Goal: Task Accomplishment & Management: Manage account settings

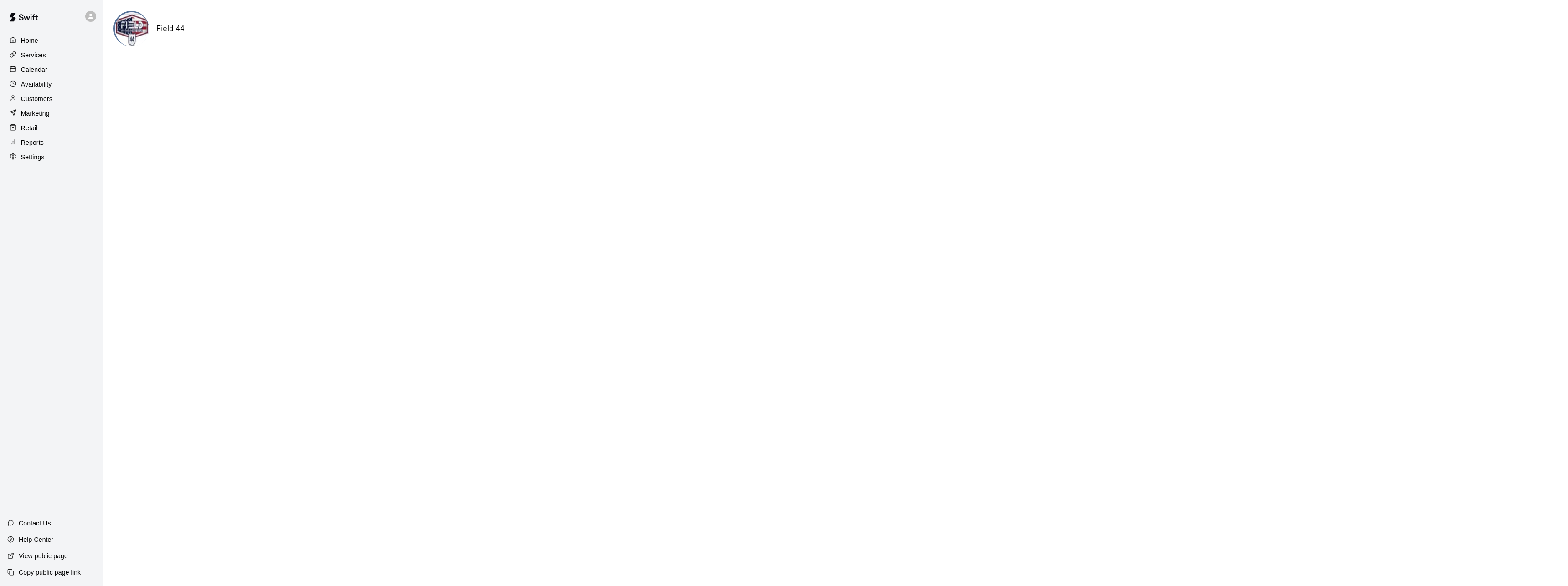
click at [40, 73] on p "Calendar" at bounding box center [34, 69] width 27 height 9
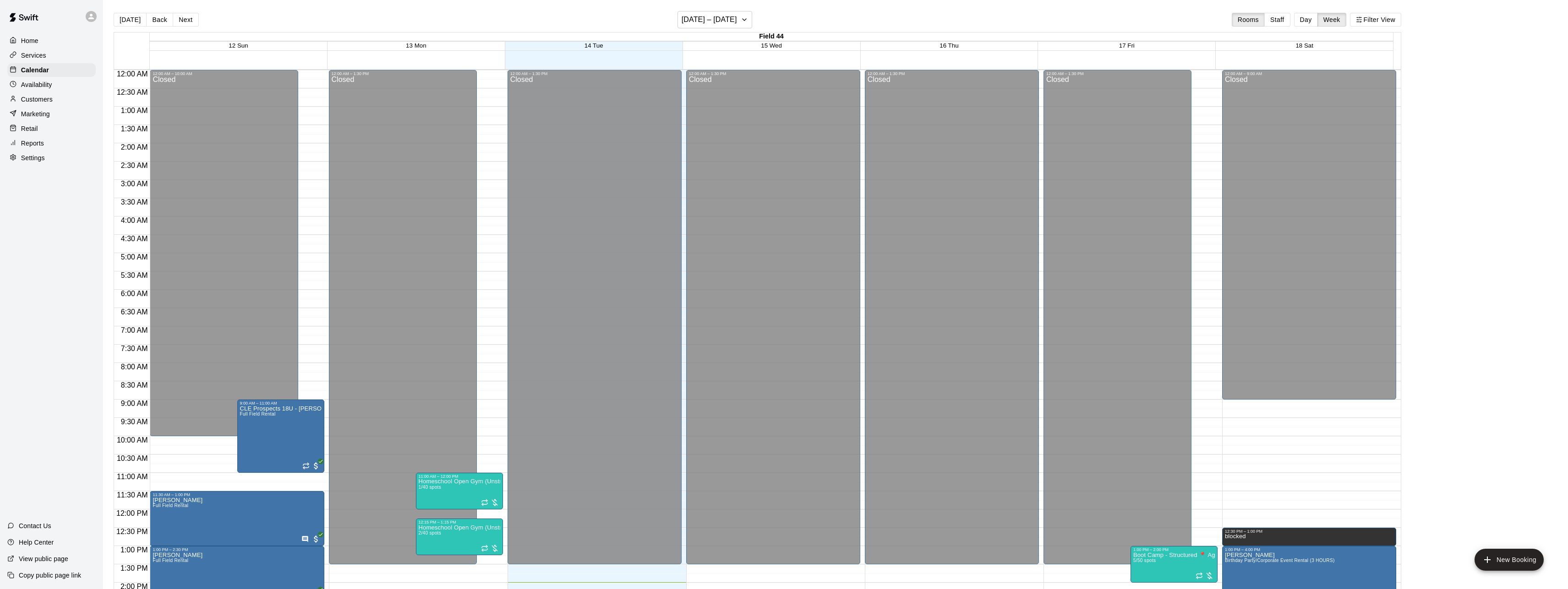
scroll to position [313, 0]
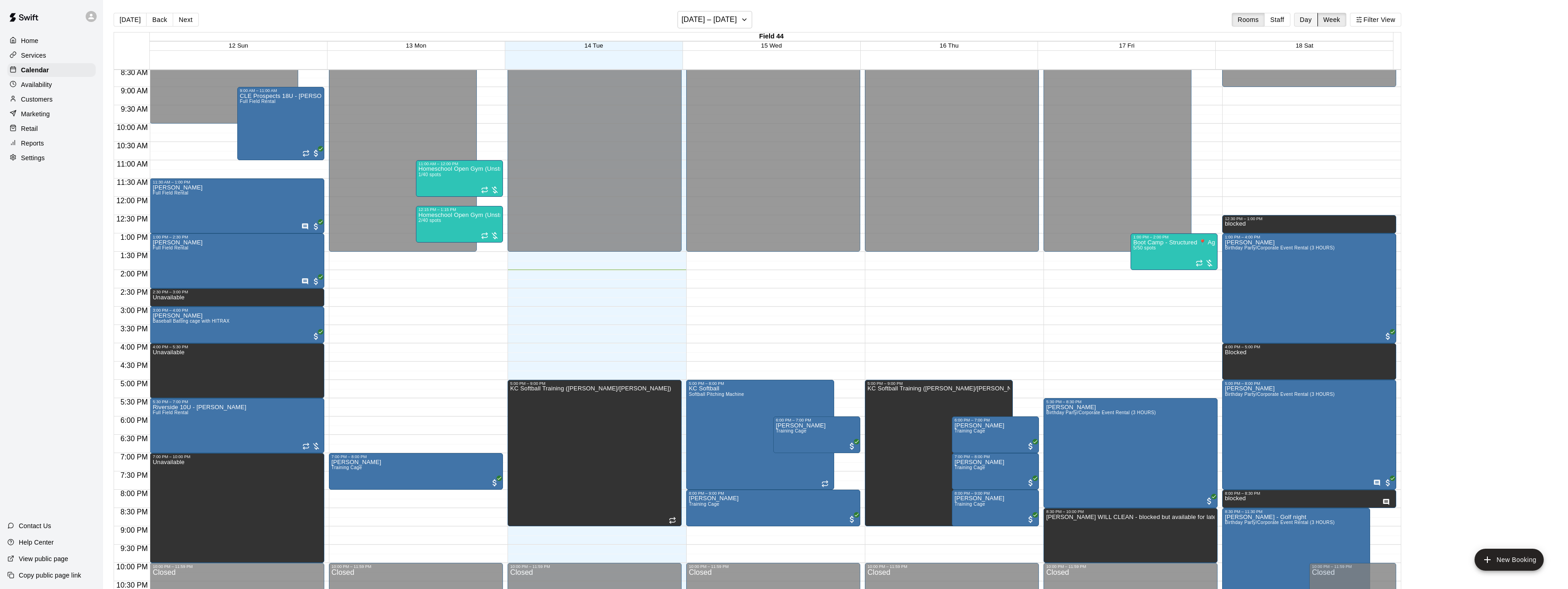
click at [1314, 20] on button "Day" at bounding box center [1307, 20] width 24 height 14
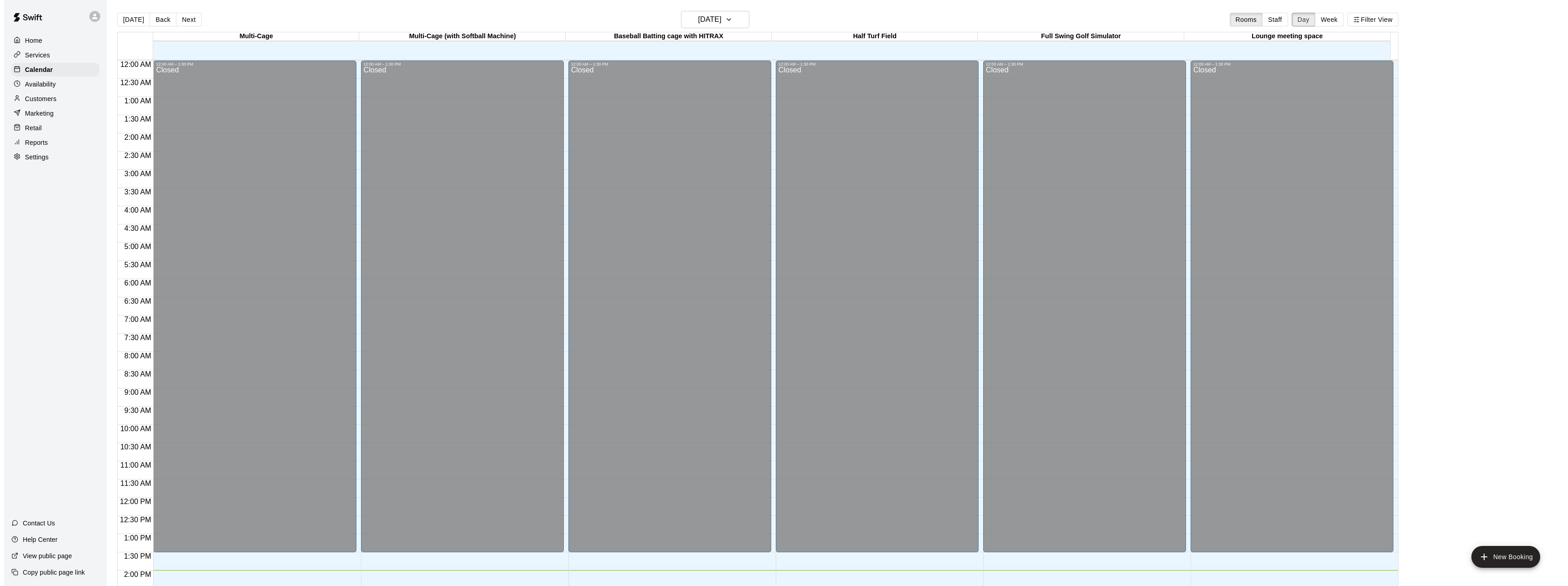
scroll to position [340, 0]
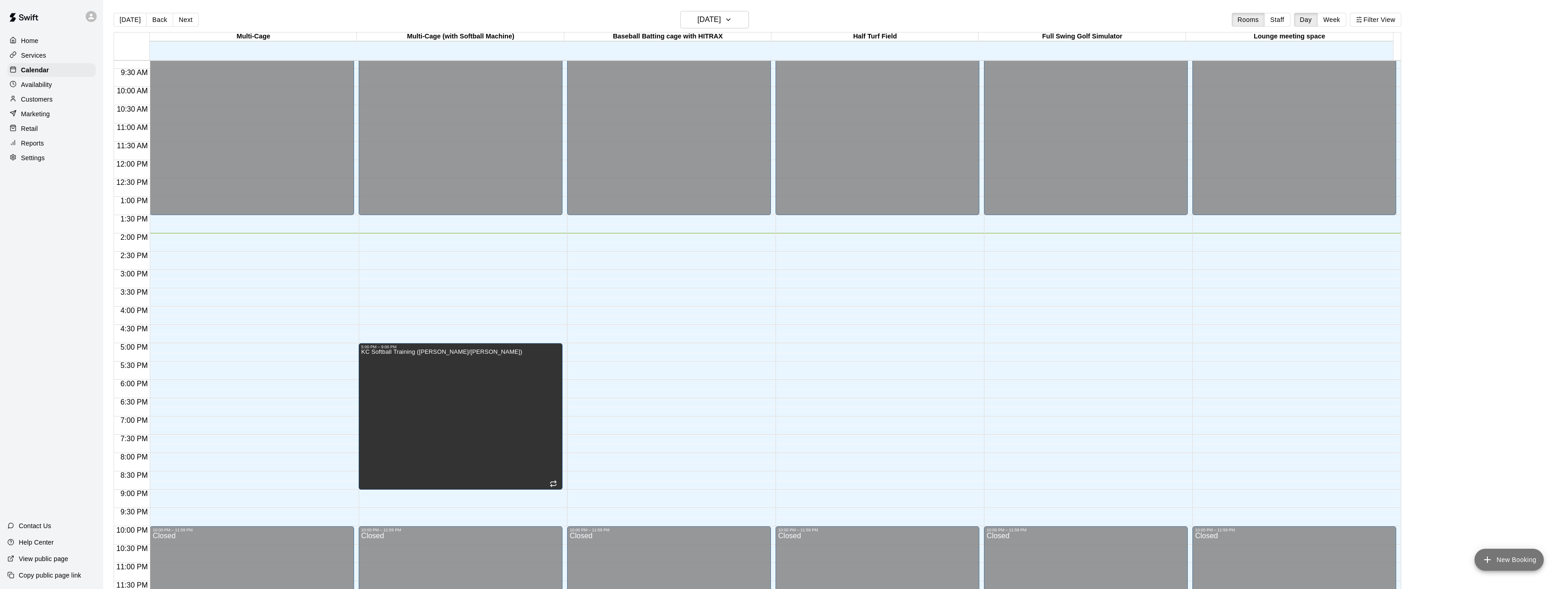
click at [1513, 562] on button "New Booking" at bounding box center [1510, 560] width 69 height 22
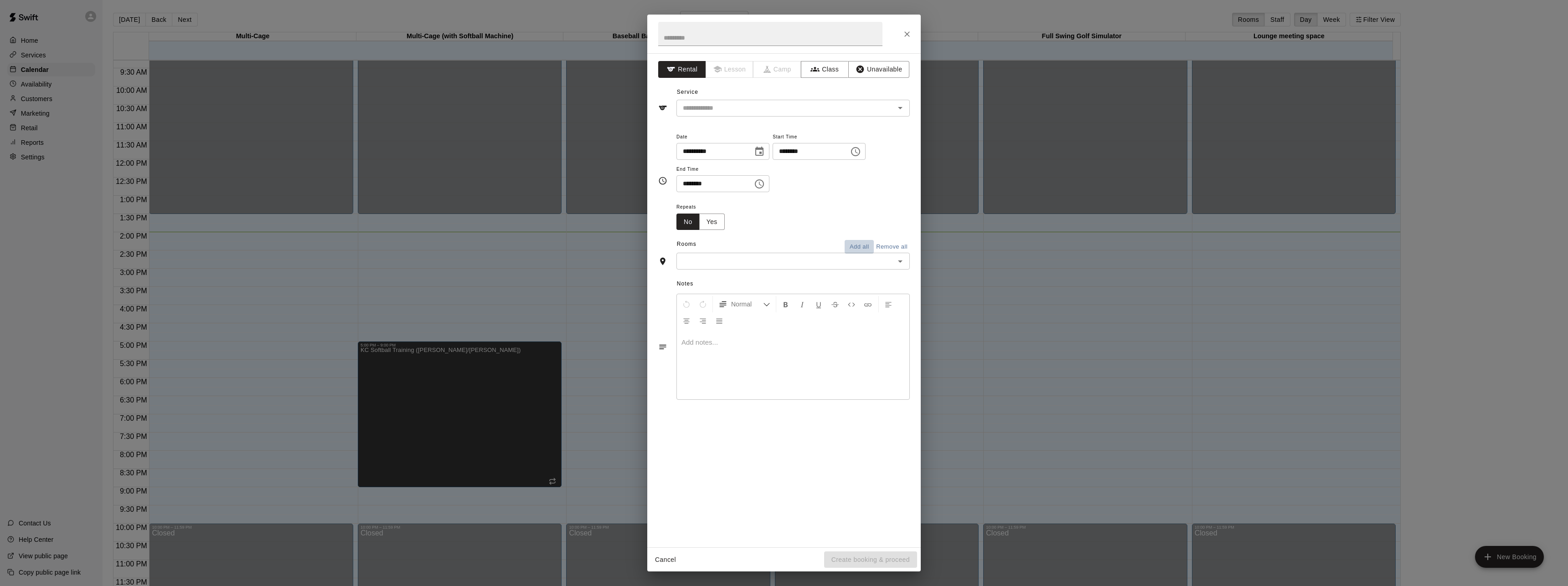
click at [861, 246] on button "Add all" at bounding box center [859, 247] width 30 height 14
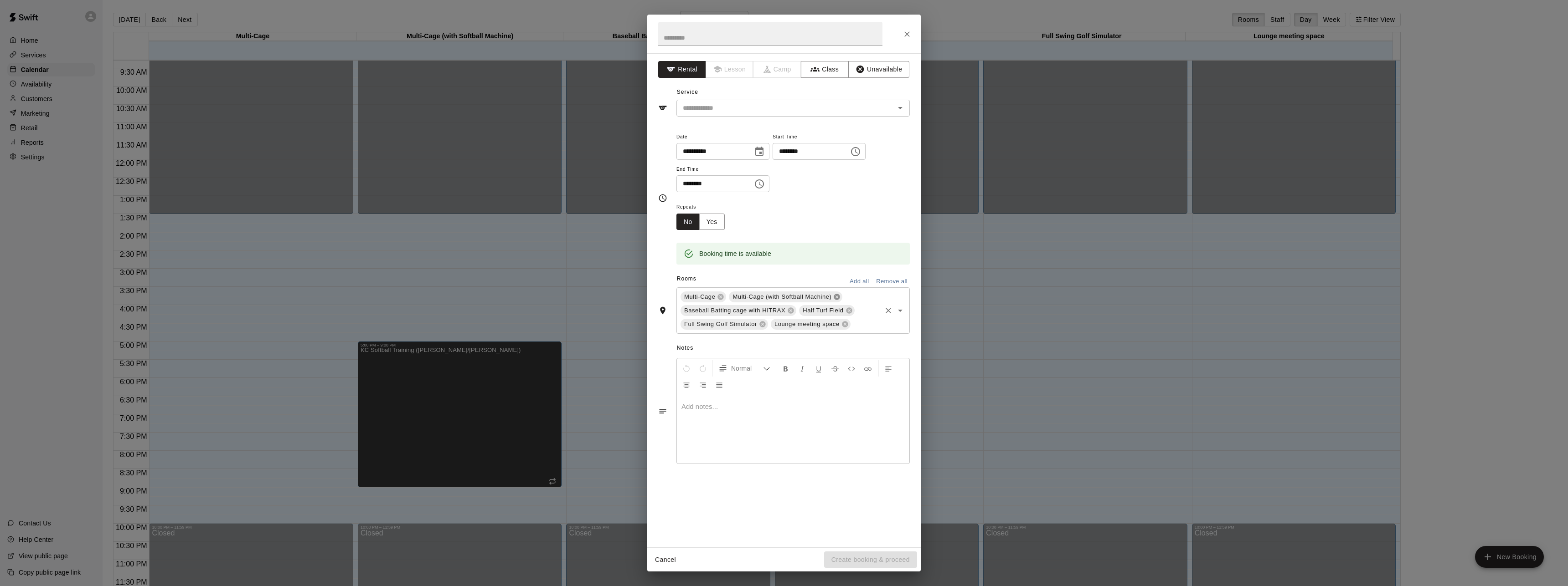
click at [838, 298] on icon at bounding box center [837, 297] width 6 height 6
click at [861, 150] on icon "Choose time, selected time is 1:00 PM" at bounding box center [855, 151] width 11 height 11
click at [803, 226] on li "04" at bounding box center [803, 223] width 22 height 17
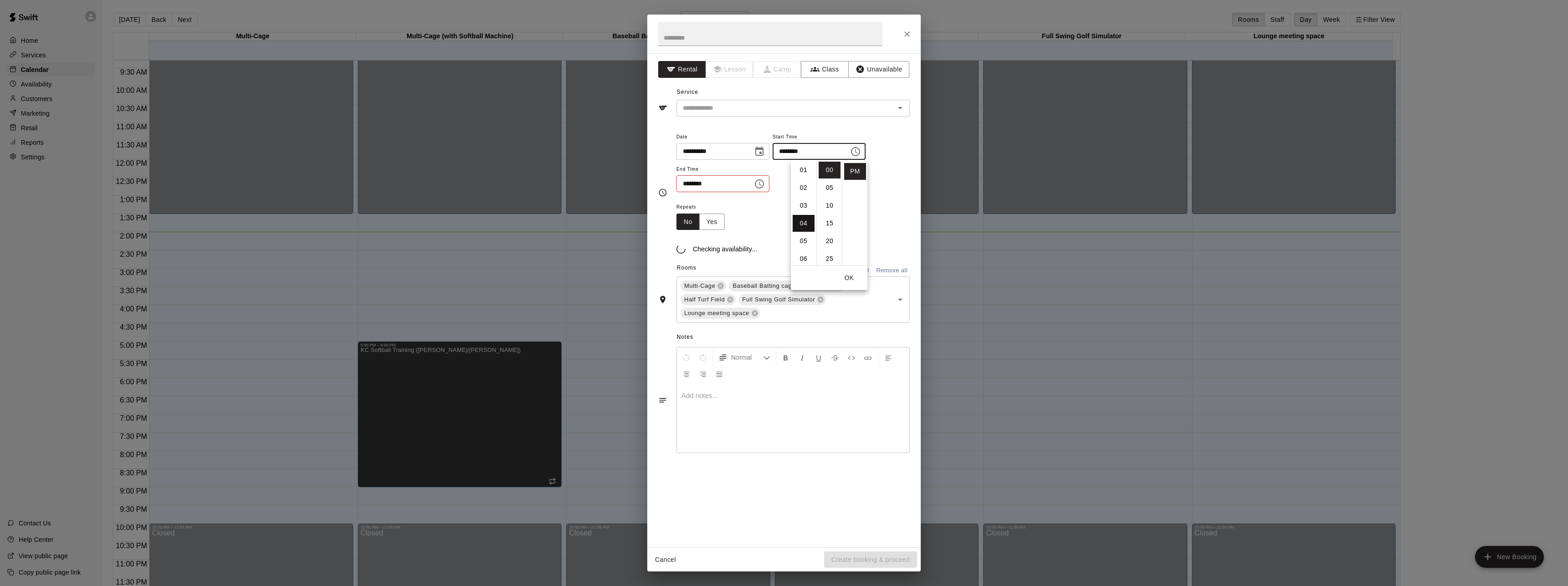
type input "********"
click at [854, 279] on button "OK" at bounding box center [850, 278] width 30 height 17
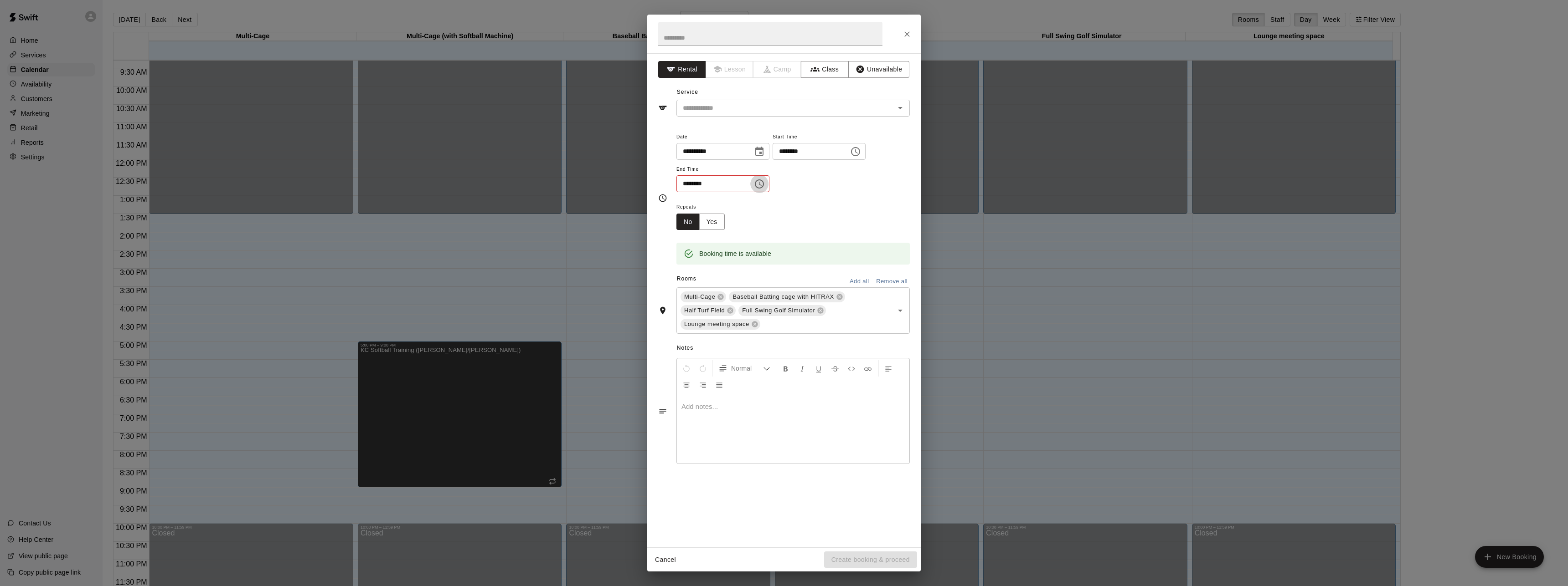
click at [765, 185] on icon "Choose time, selected time is 1:30 PM" at bounding box center [759, 183] width 11 height 11
click at [687, 232] on li "08" at bounding box center [689, 229] width 22 height 17
type input "********"
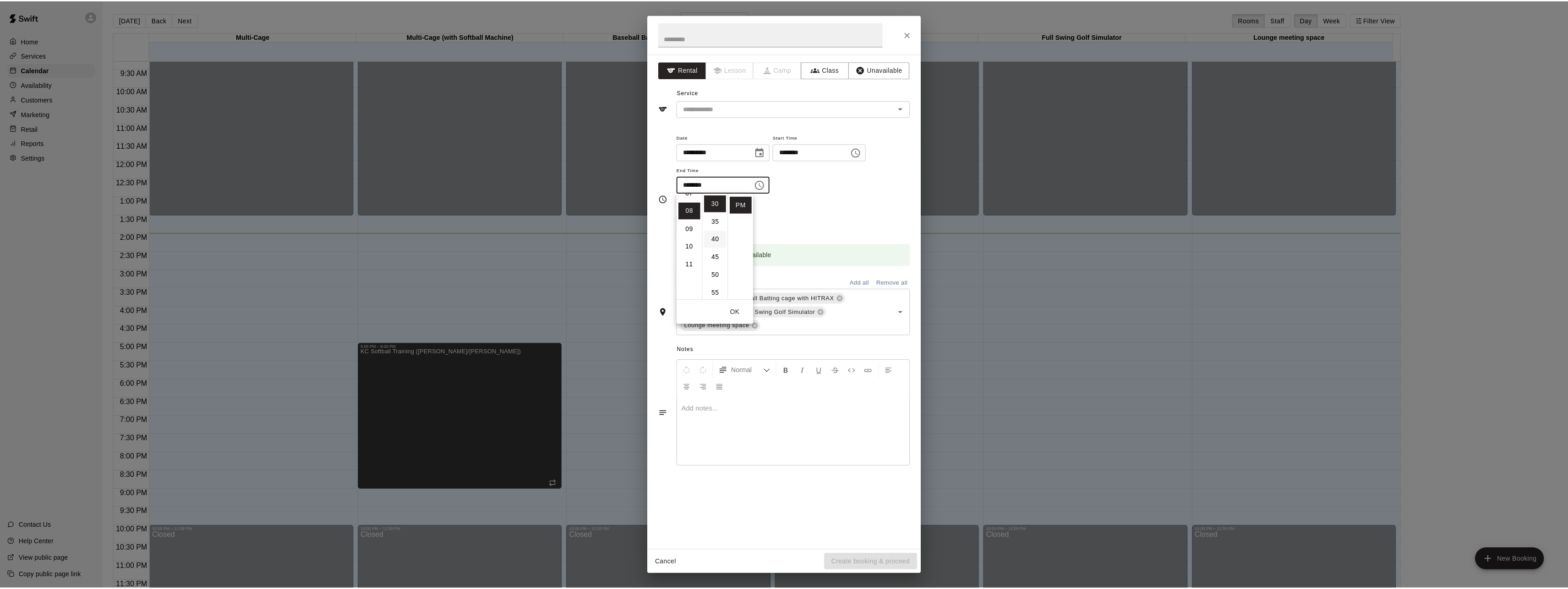
scroll to position [140, 0]
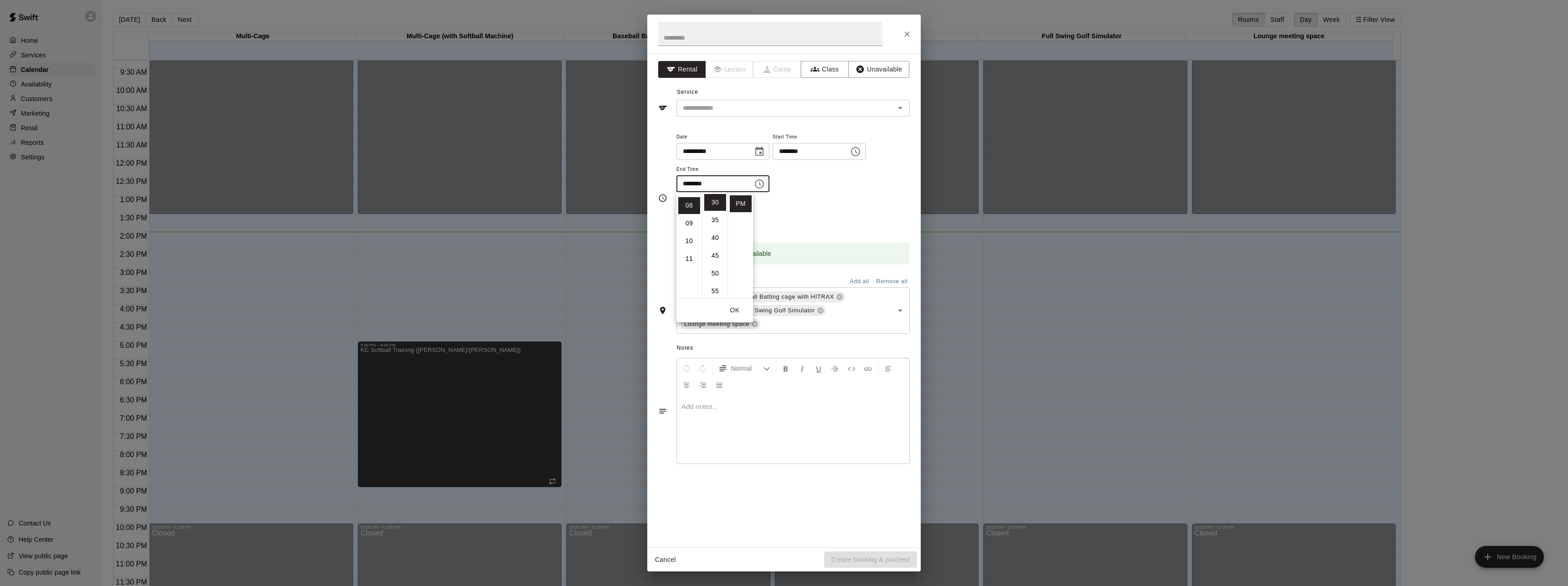
click at [740, 309] on button "OK" at bounding box center [735, 310] width 30 height 17
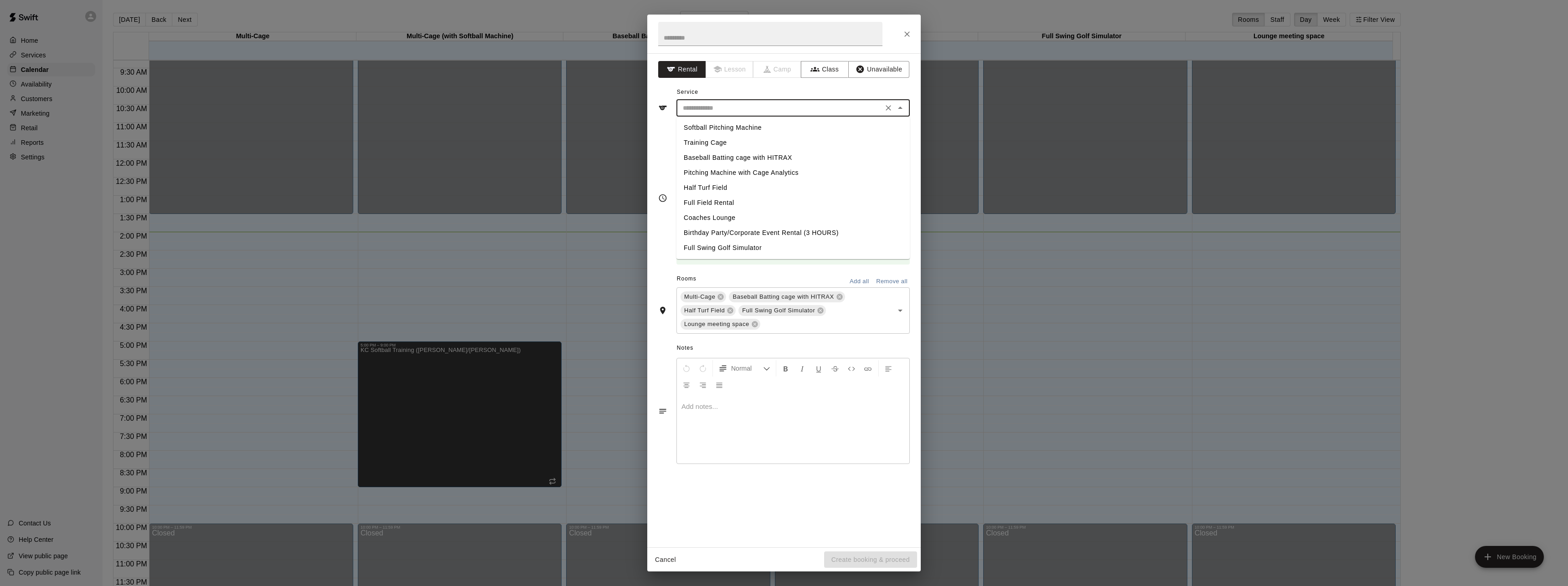
click at [726, 111] on input "text" at bounding box center [780, 108] width 201 height 12
click at [877, 69] on button "Unavailable" at bounding box center [879, 69] width 61 height 17
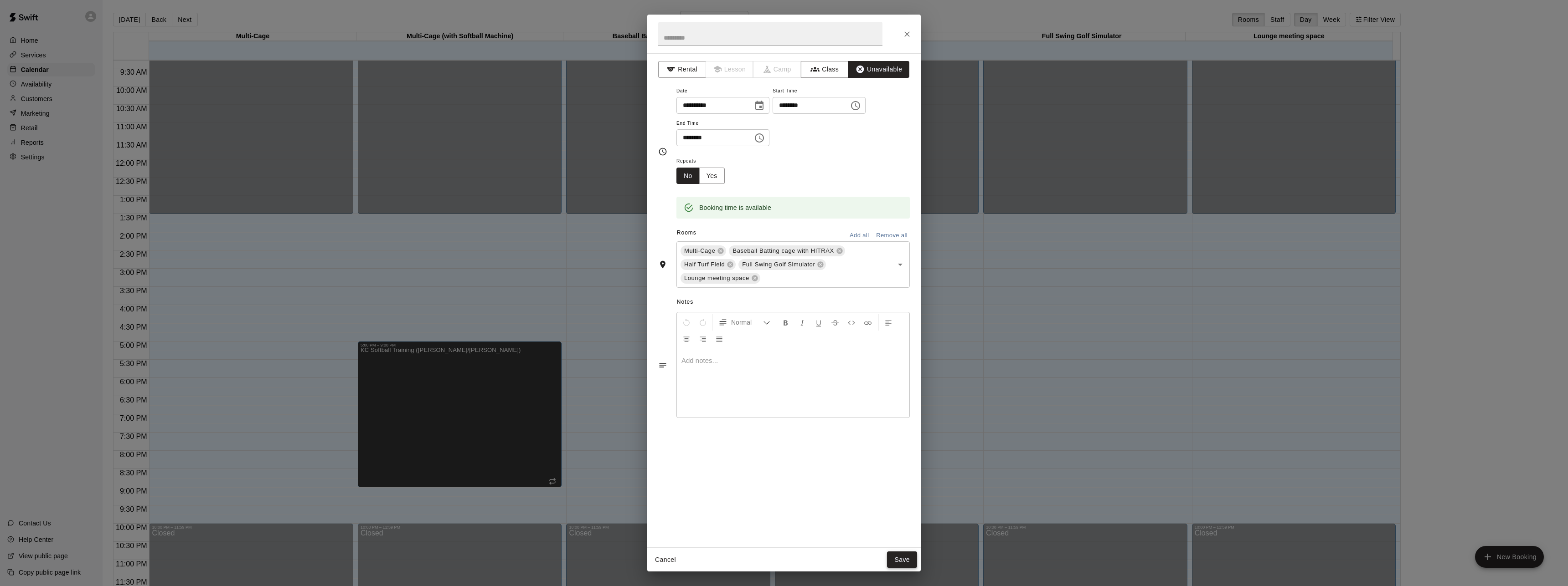
click at [906, 557] on button "Save" at bounding box center [902, 559] width 31 height 17
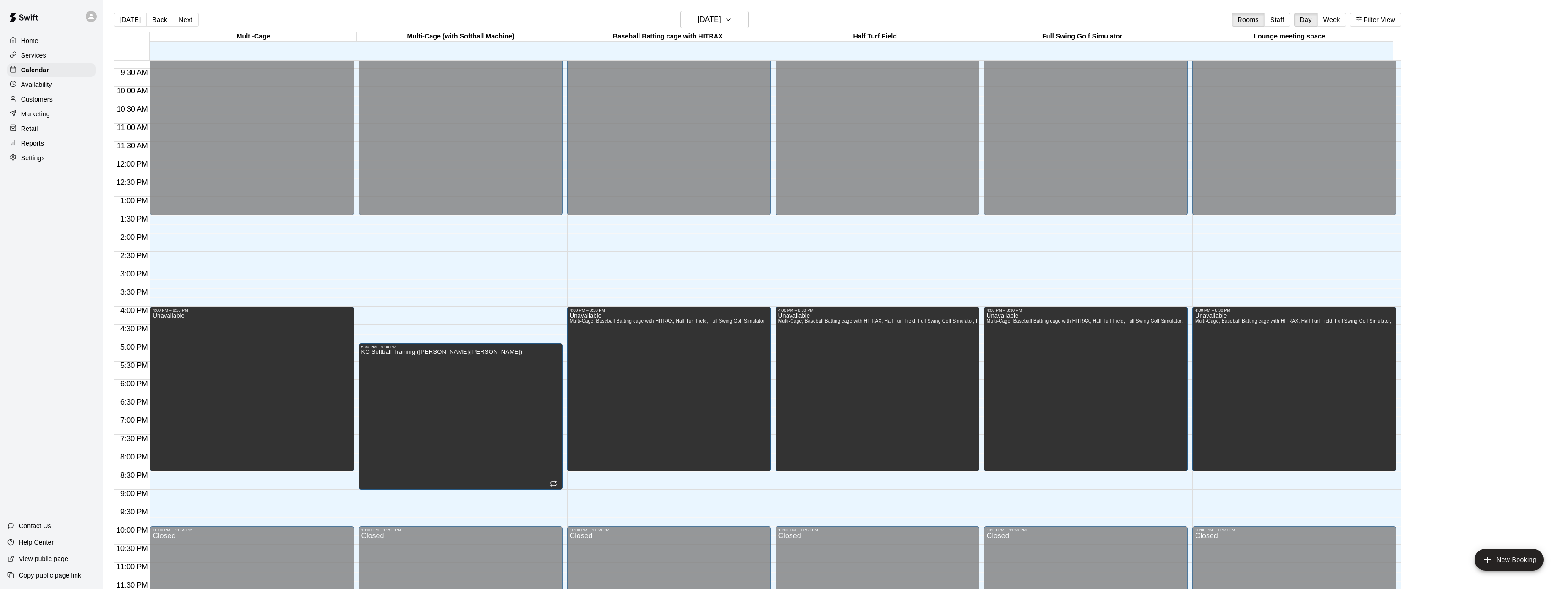
scroll to position [15, 0]
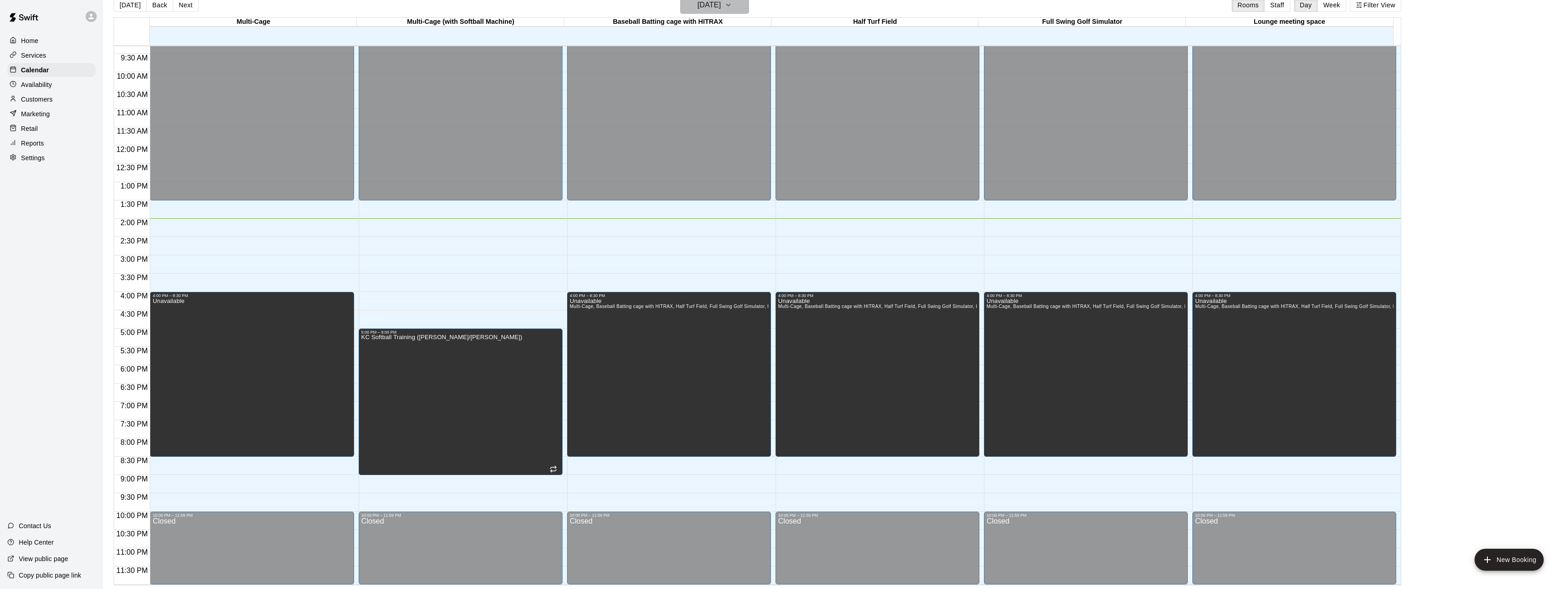
click at [732, 8] on icon "button" at bounding box center [728, 5] width 7 height 11
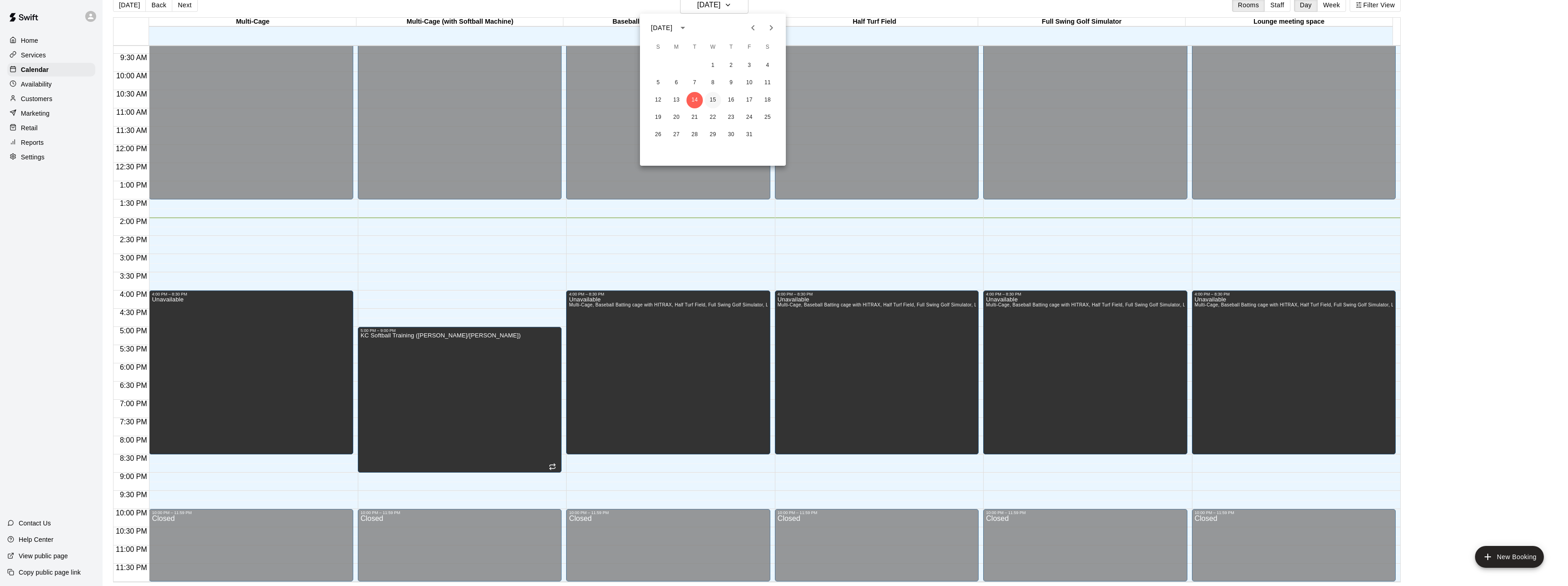
click at [711, 101] on button "15" at bounding box center [713, 99] width 17 height 17
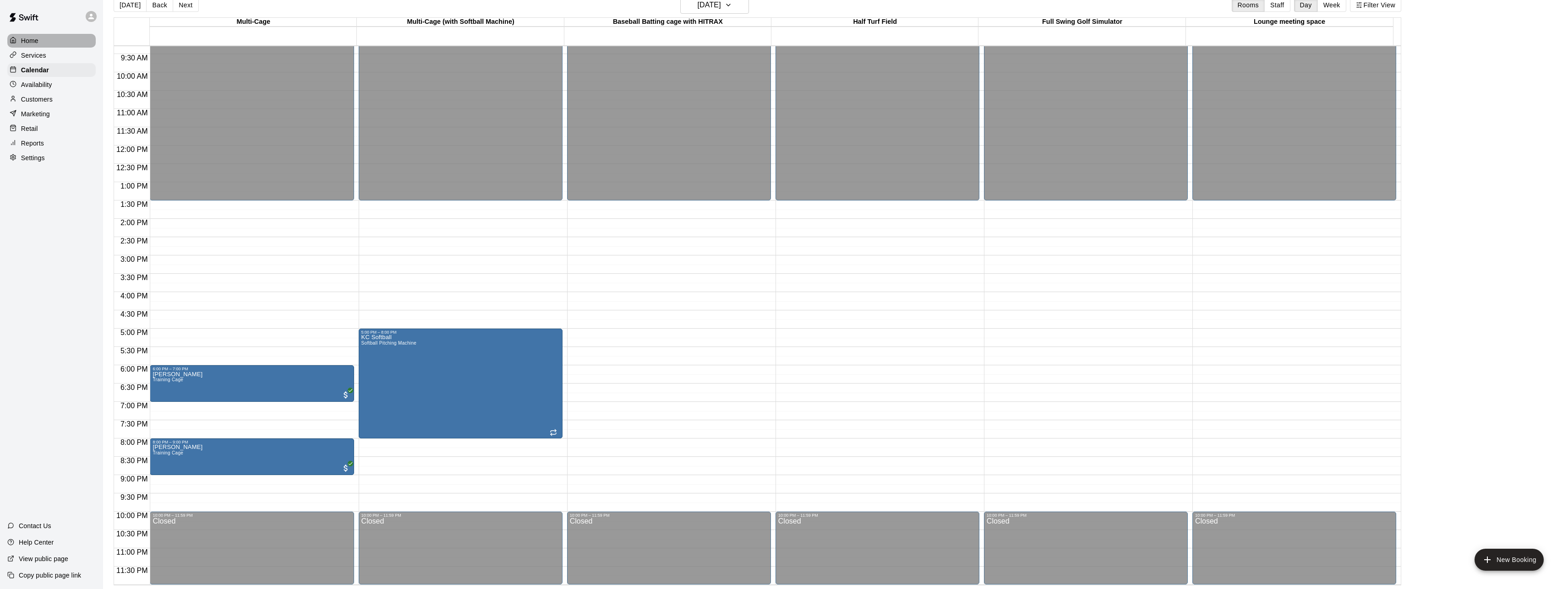
click at [41, 42] on div "Home" at bounding box center [51, 41] width 88 height 14
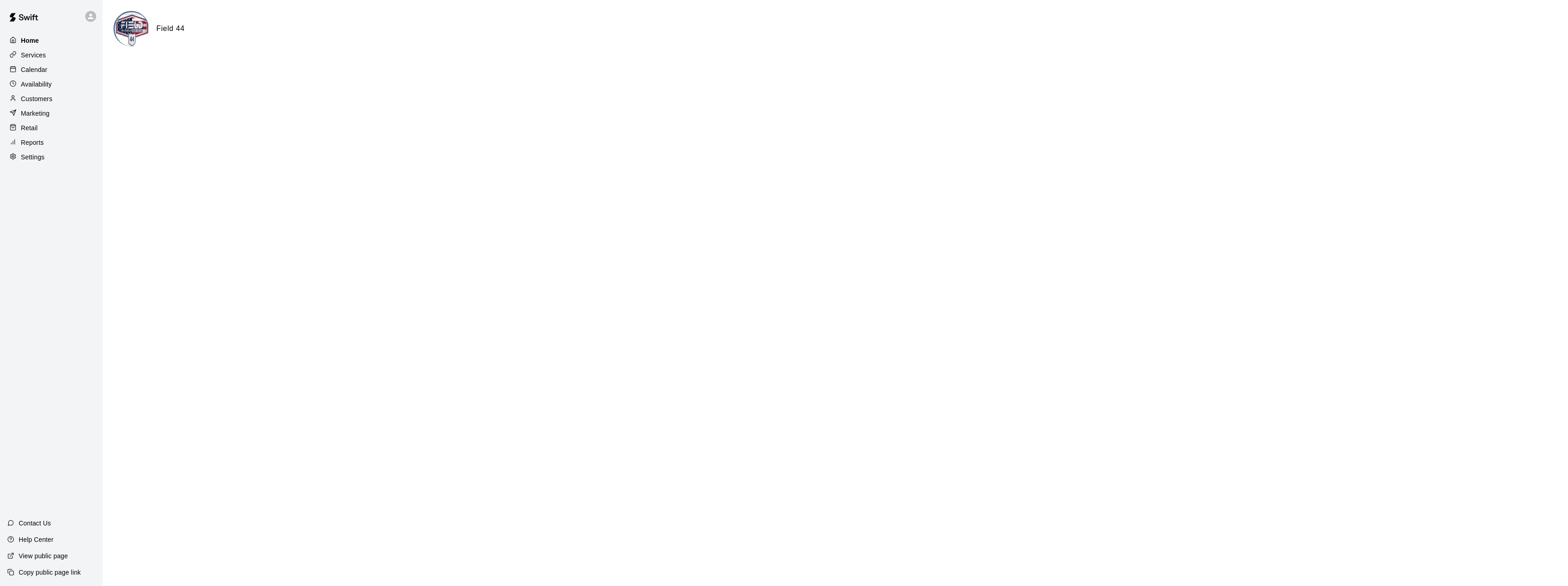
click at [30, 38] on p "Home" at bounding box center [30, 40] width 19 height 9
click at [44, 162] on div "Settings" at bounding box center [50, 158] width 88 height 14
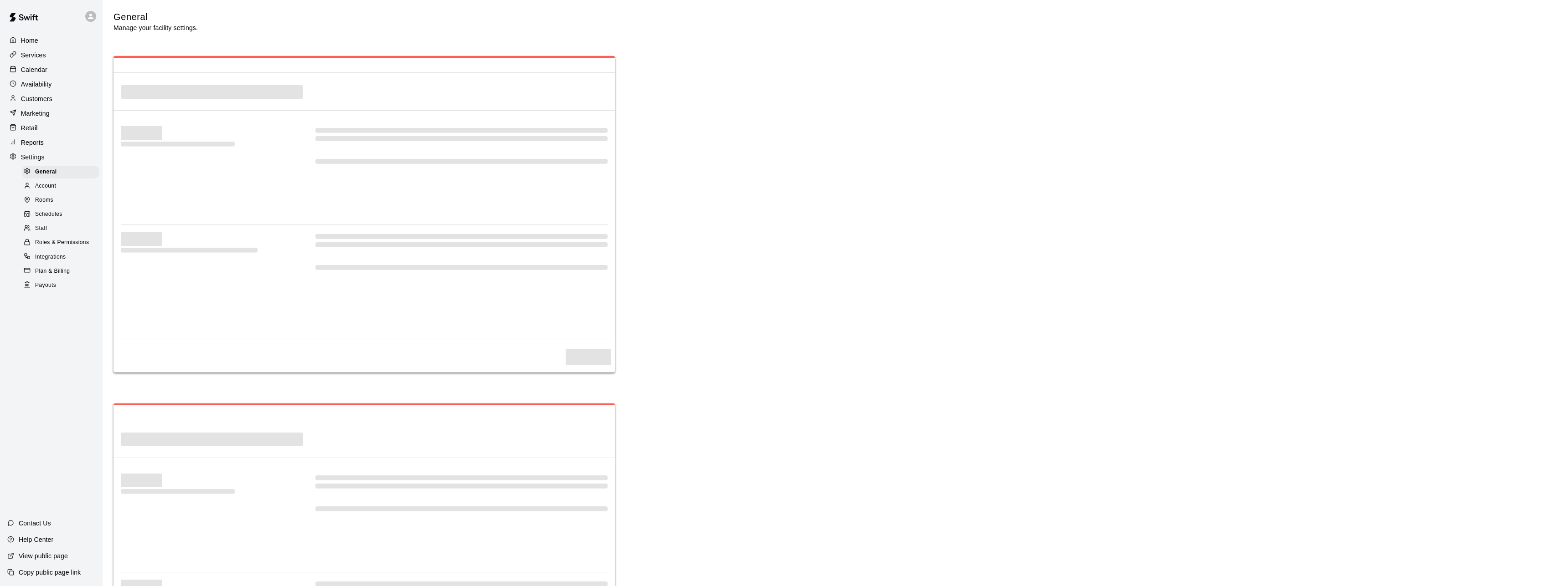
select select "**"
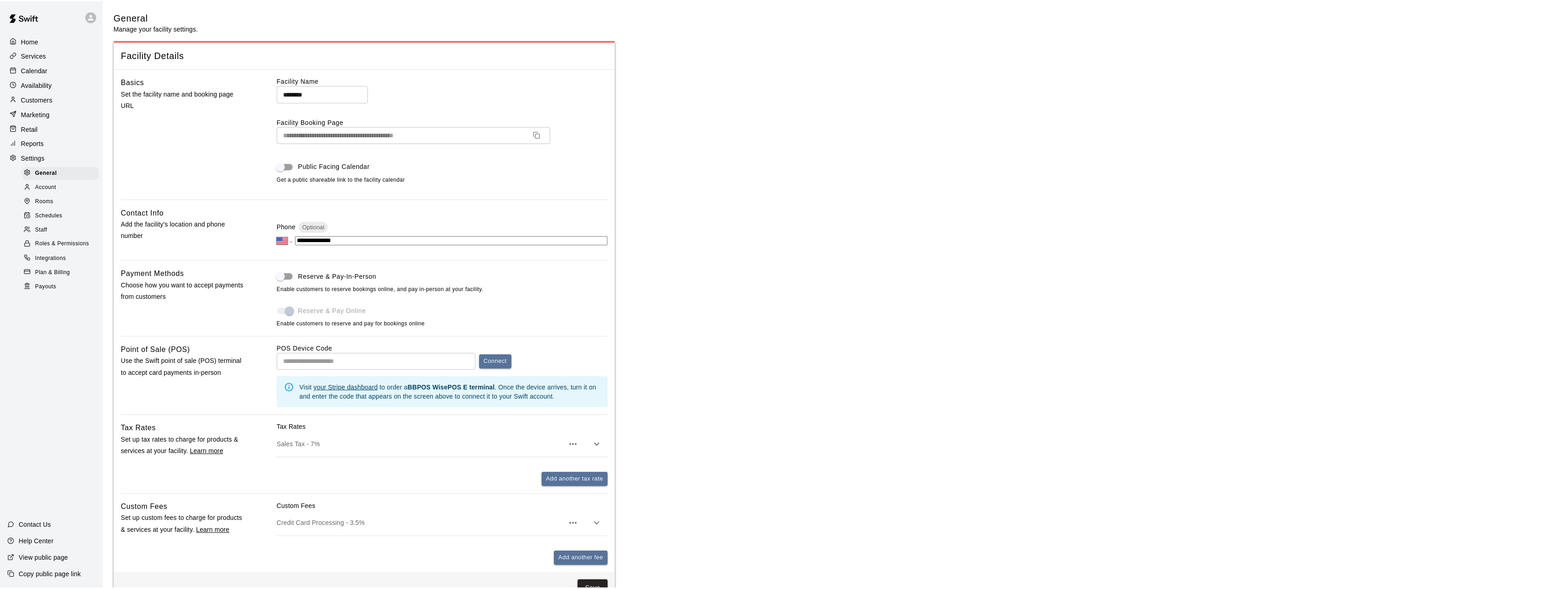
scroll to position [1676, 0]
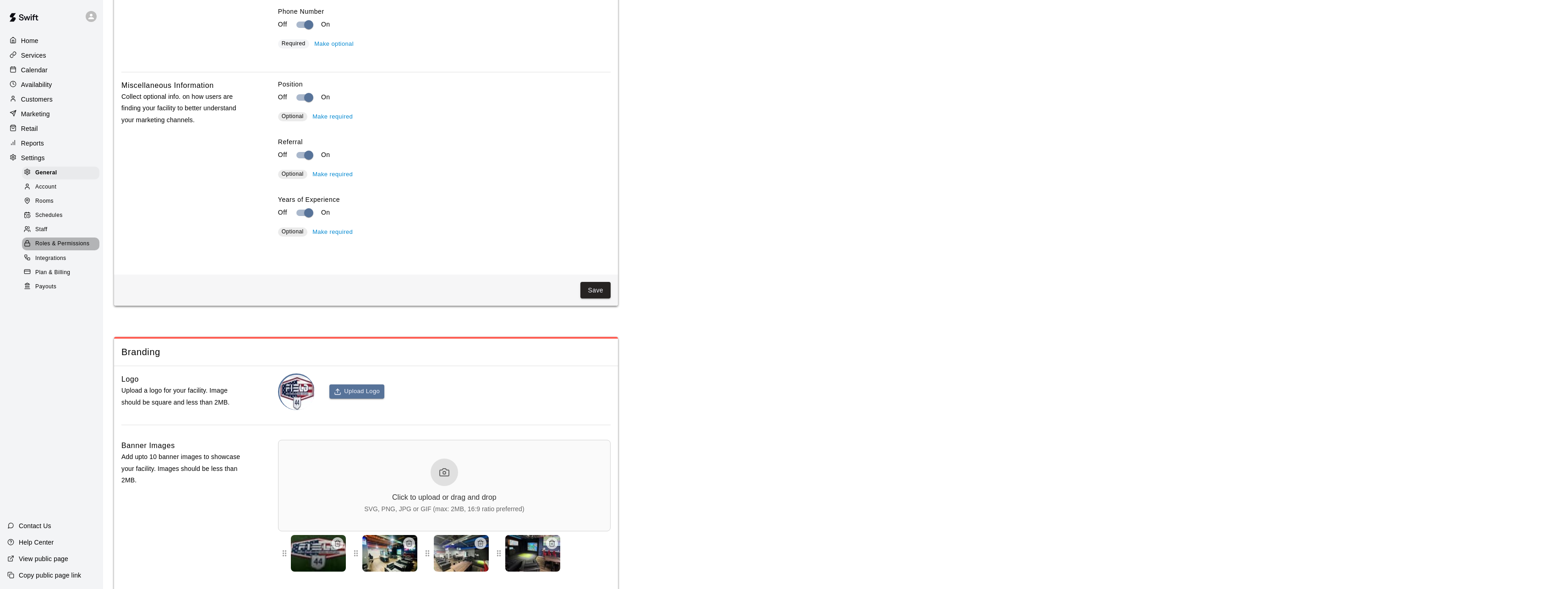
click at [66, 248] on span "Roles & Permissions" at bounding box center [62, 244] width 54 height 9
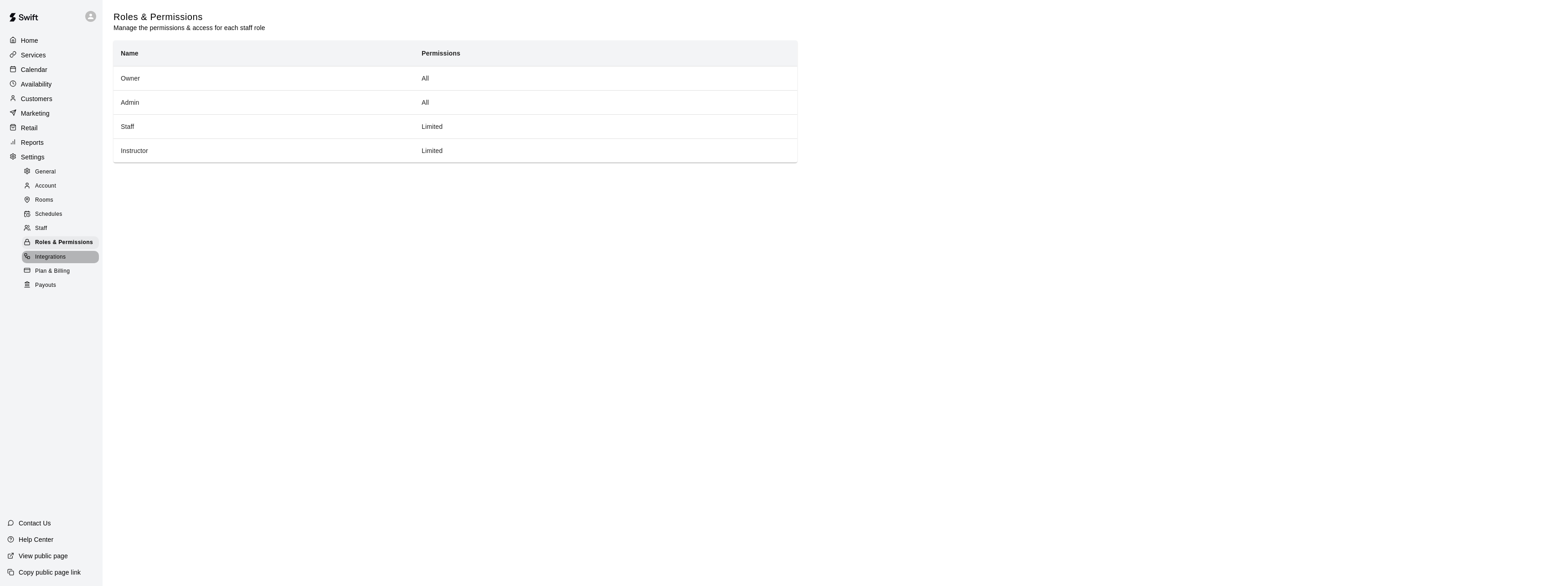
click at [55, 262] on span "Integrations" at bounding box center [50, 257] width 31 height 9
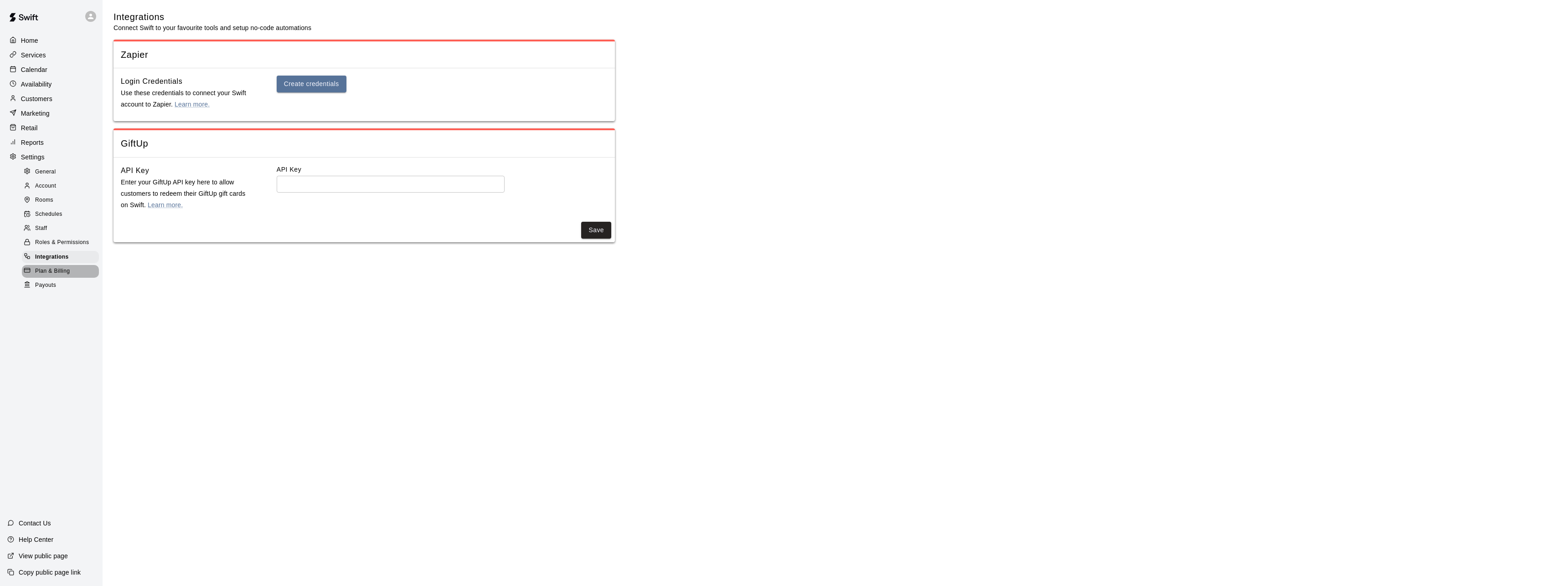
click at [48, 276] on span "Plan & Billing" at bounding box center [52, 271] width 34 height 9
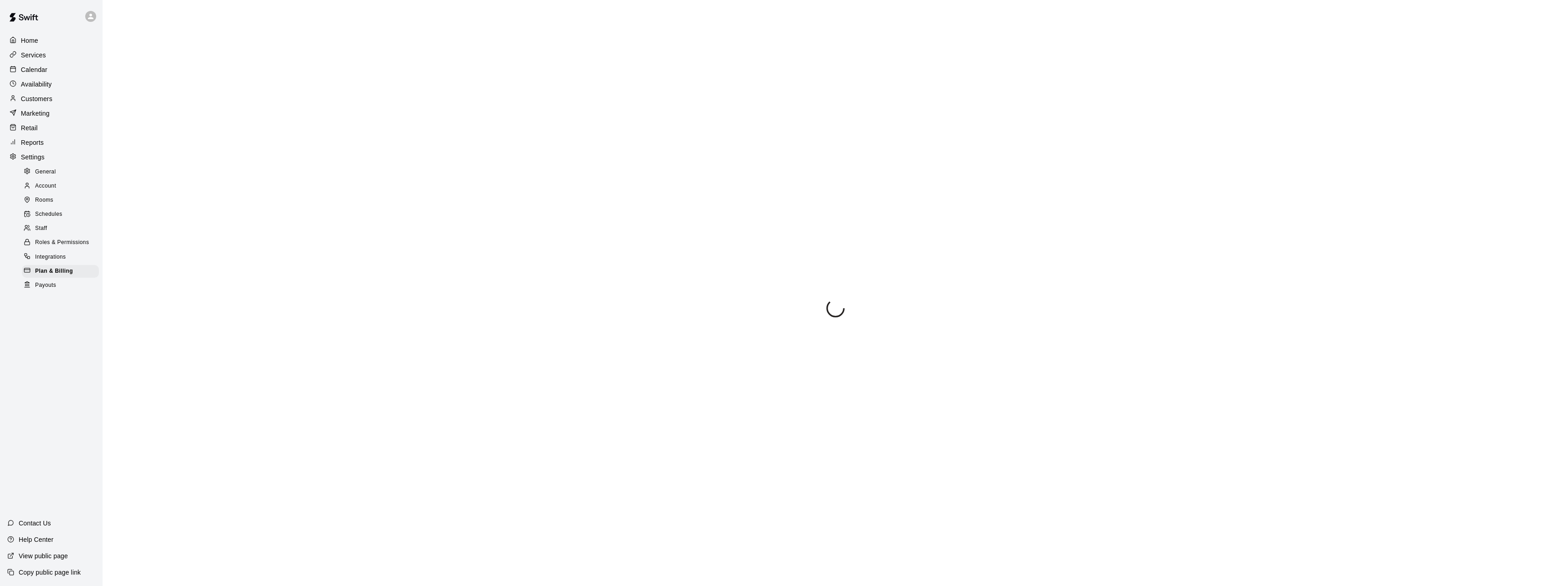
click at [46, 191] on span "Account" at bounding box center [45, 186] width 21 height 9
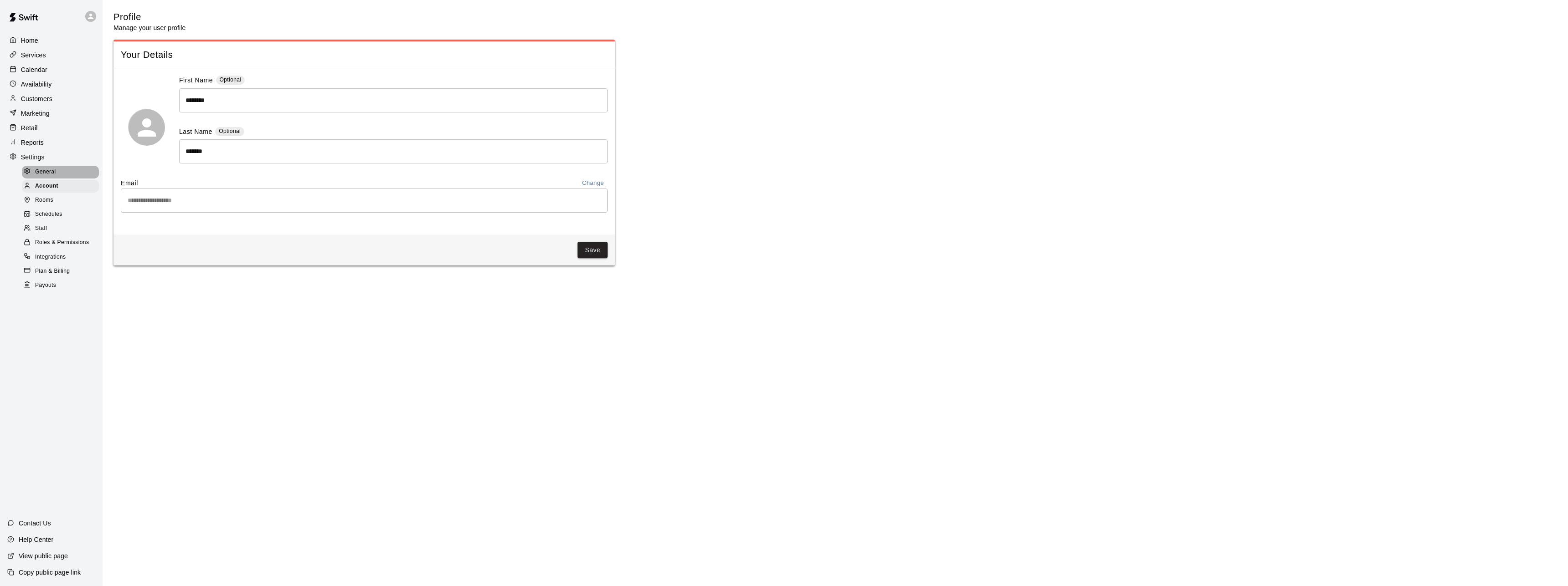
click at [49, 176] on span "General" at bounding box center [45, 171] width 21 height 9
select select "**"
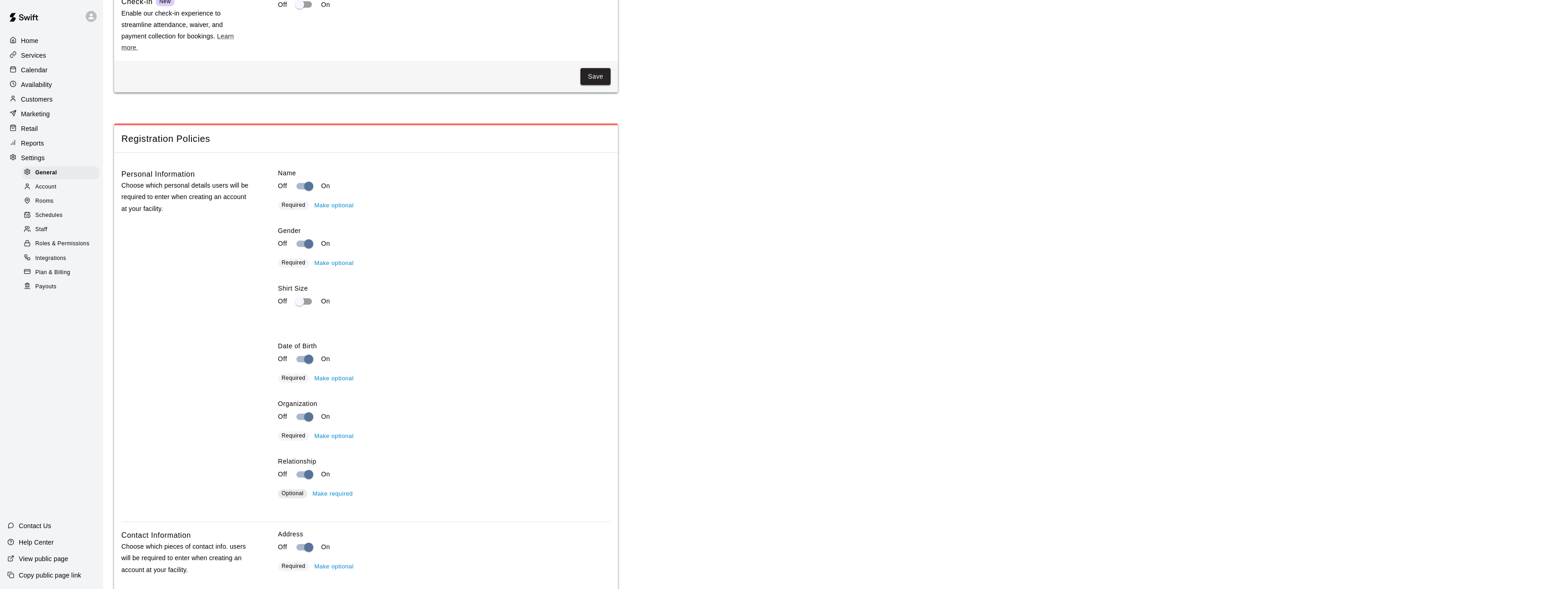
scroll to position [1058, 0]
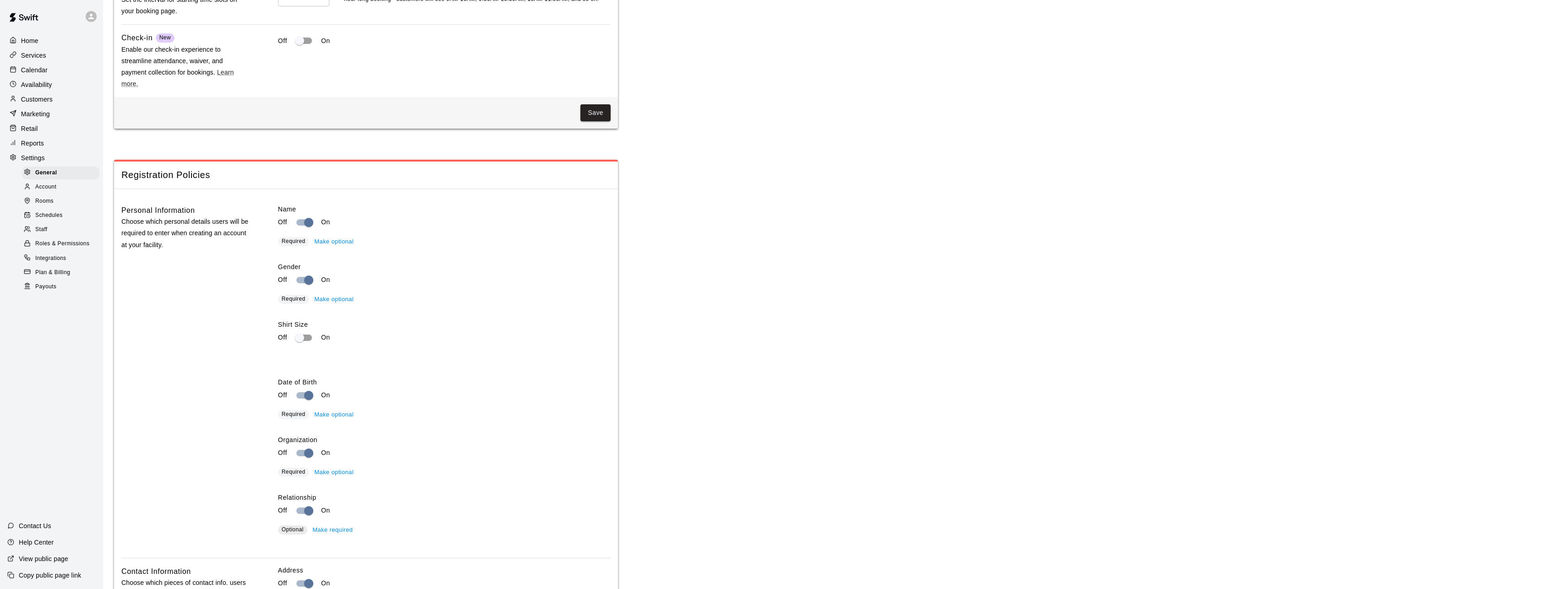
click at [58, 194] on div "Account" at bounding box center [60, 187] width 77 height 13
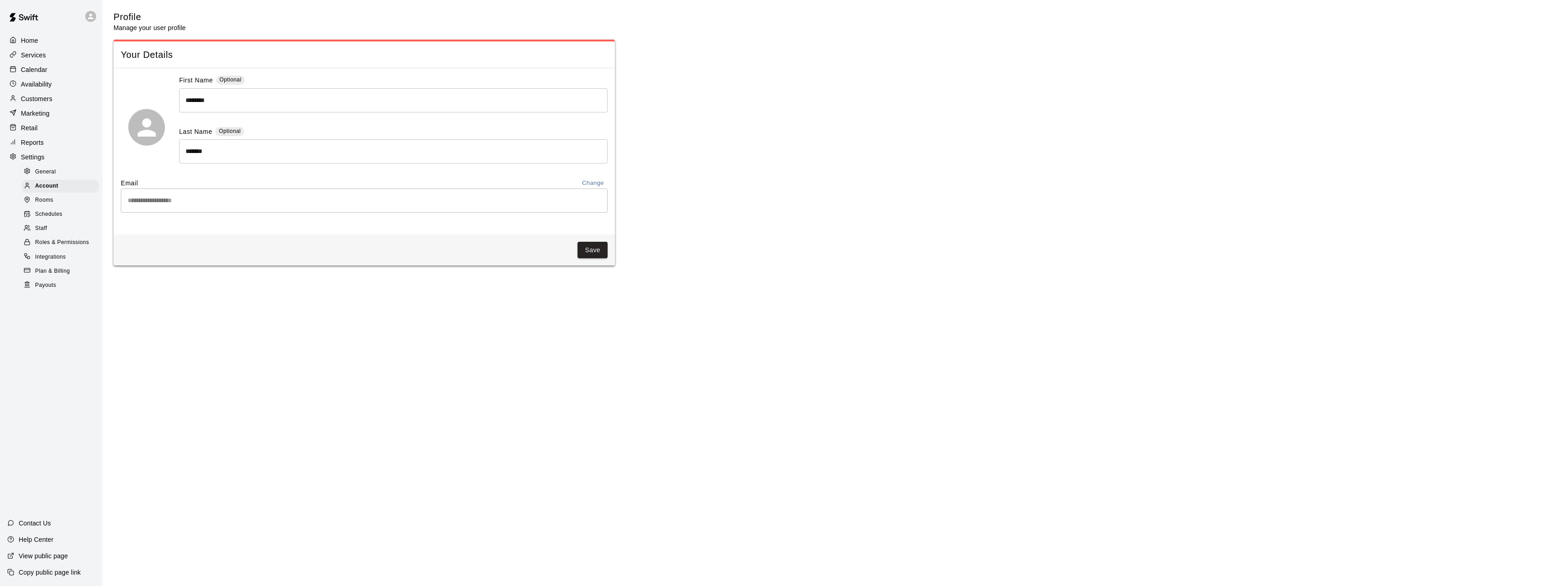
click at [51, 205] on span "Rooms" at bounding box center [44, 200] width 19 height 9
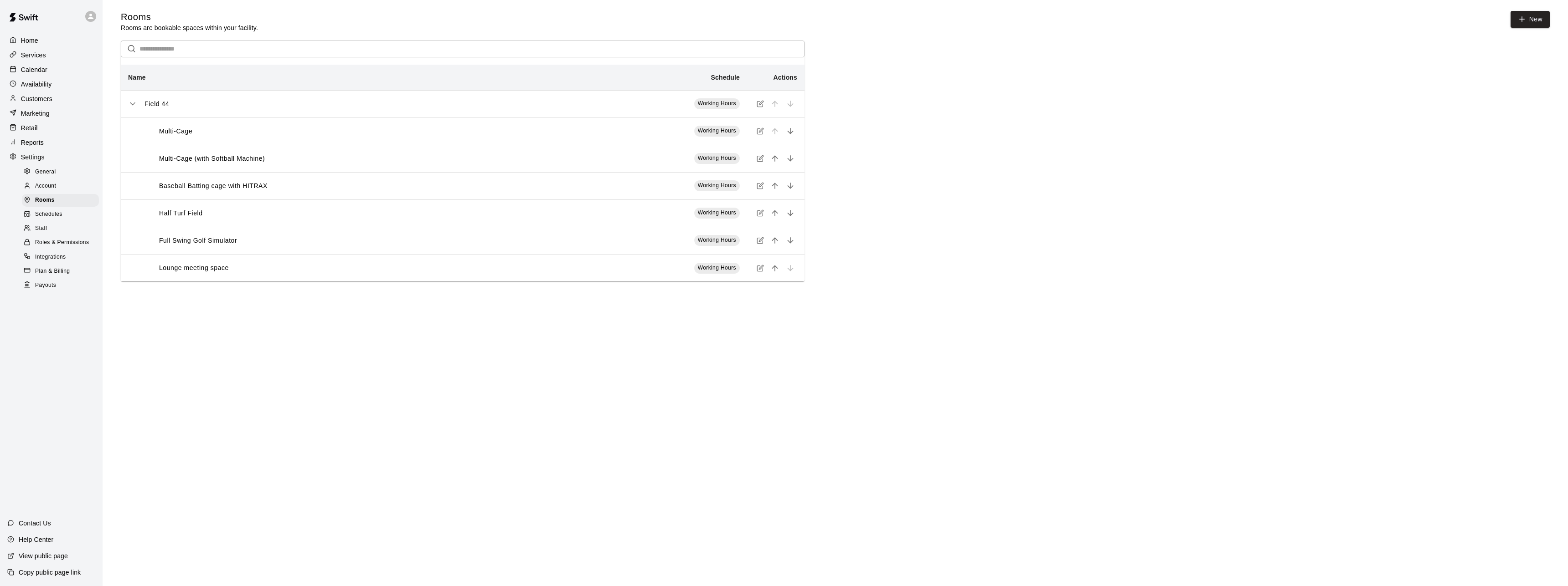
click at [54, 233] on div "Staff" at bounding box center [60, 228] width 77 height 13
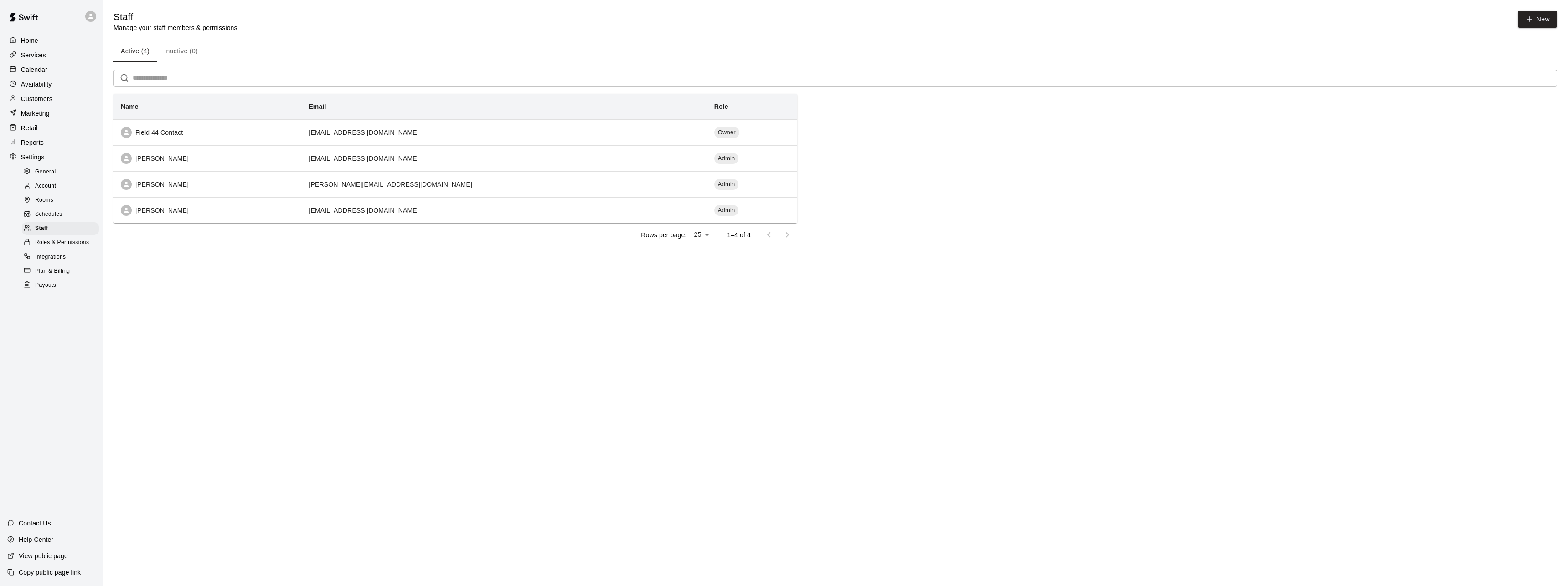
click at [60, 247] on span "Roles & Permissions" at bounding box center [62, 242] width 54 height 9
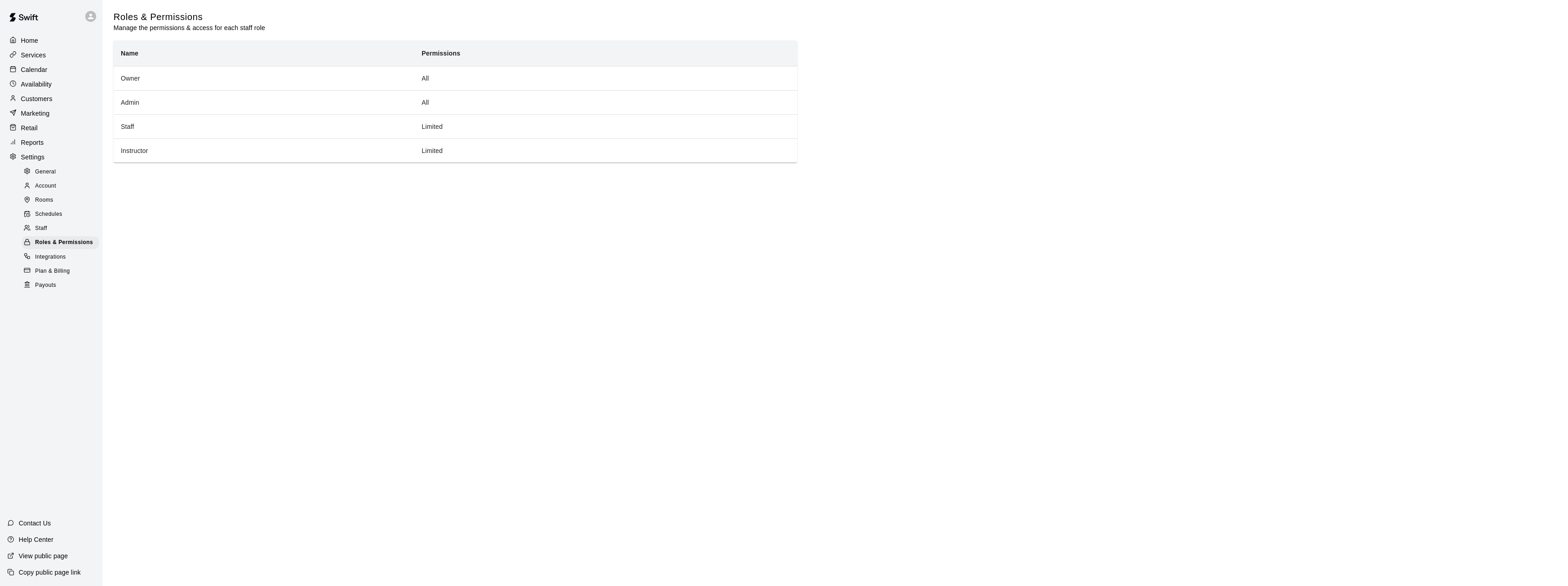
drag, startPoint x: 38, startPoint y: 69, endPoint x: 73, endPoint y: 88, distance: 39.8
click at [38, 69] on p "Calendar" at bounding box center [34, 69] width 27 height 9
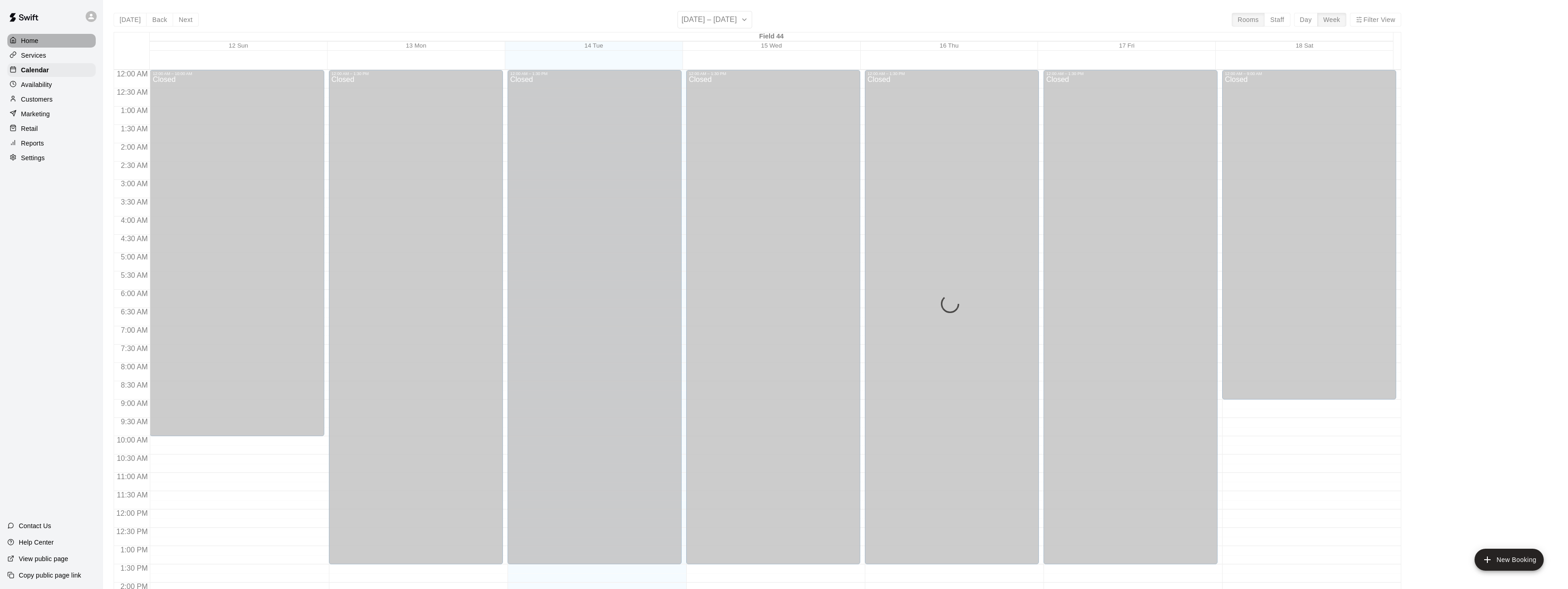
click at [34, 39] on p "Home" at bounding box center [30, 41] width 18 height 9
